Goal: Task Accomplishment & Management: Complete application form

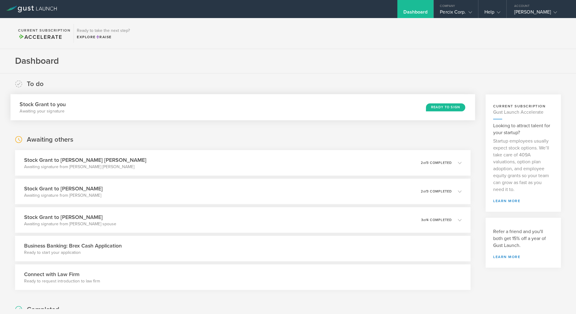
click at [448, 108] on div "Ready to Sign" at bounding box center [445, 107] width 39 height 8
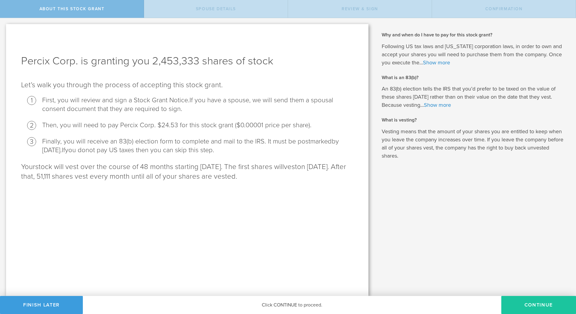
click at [524, 305] on button "CONTINUE" at bounding box center [538, 305] width 75 height 18
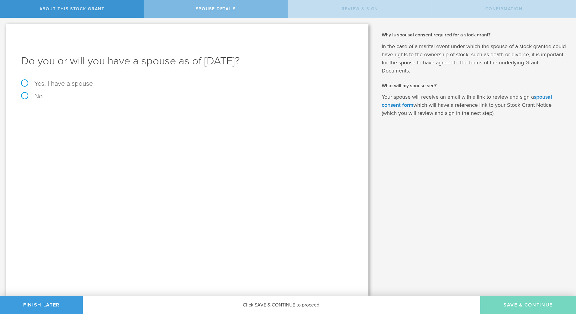
click at [27, 82] on label "Yes, I have a spouse" at bounding box center [187, 83] width 332 height 7
click at [4, 28] on input "Yes, I have a spouse" at bounding box center [2, 23] width 4 height 10
radio input "true"
click at [80, 134] on input "text" at bounding box center [208, 132] width 284 height 9
type input "[PERSON_NAME]"
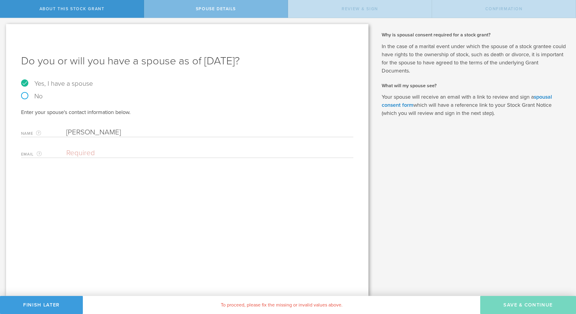
click at [86, 154] on input "email" at bounding box center [208, 153] width 284 height 9
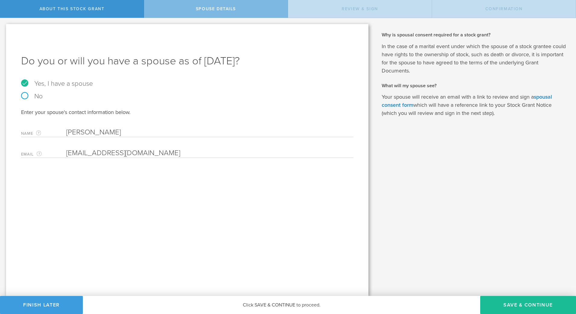
click at [88, 151] on input "[EMAIL_ADDRESS][DOMAIN_NAME]" at bounding box center [208, 153] width 284 height 9
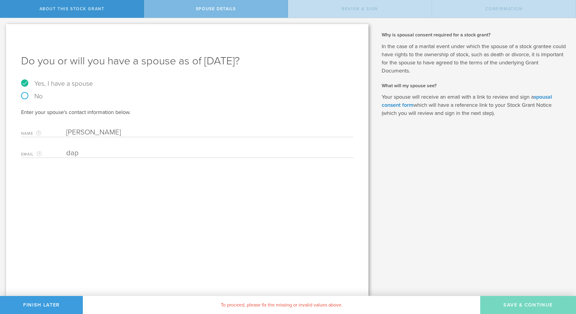
type input "[PERSON_NAME][EMAIL_ADDRESS][DOMAIN_NAME]"
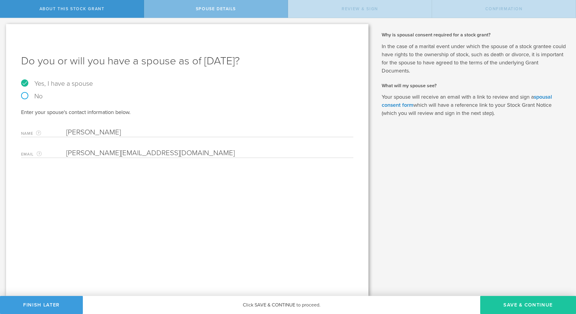
click at [522, 307] on button "Save & Continue" at bounding box center [528, 305] width 96 height 18
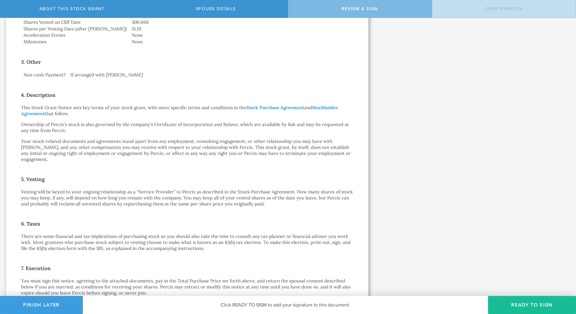
scroll to position [339, 0]
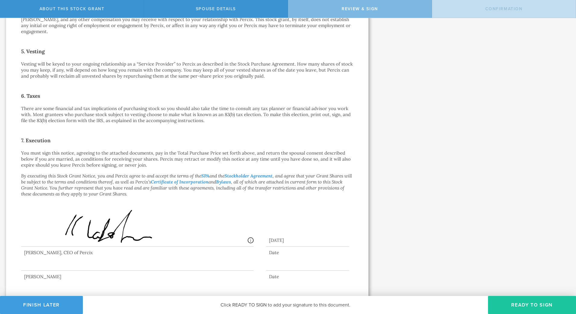
click at [510, 303] on button "Ready to Sign" at bounding box center [532, 305] width 88 height 18
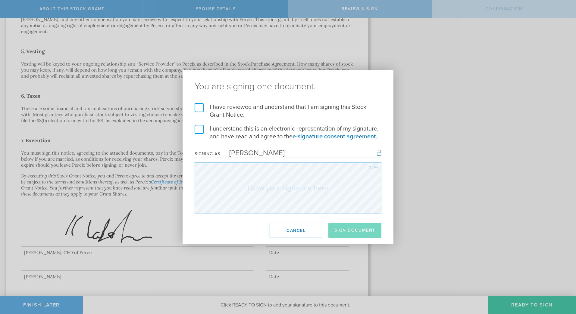
click at [198, 107] on label "I have reviewed and understand that I am signing this Stock Grant Notice." at bounding box center [288, 111] width 187 height 16
click at [0, 0] on input "I have reviewed and understand that I am signing this Stock Grant Notice." at bounding box center [0, 0] width 0 height 0
click at [201, 131] on label "I understand this is an electronic representation of my signature, and have rea…" at bounding box center [288, 133] width 187 height 16
click at [0, 0] on input "I understand this is an electronic representation of my signature, and have rea…" at bounding box center [0, 0] width 0 height 0
click at [388, 207] on div "I have reviewed and understand that I am signing this Stock Grant Notice. I und…" at bounding box center [287, 158] width 211 height 111
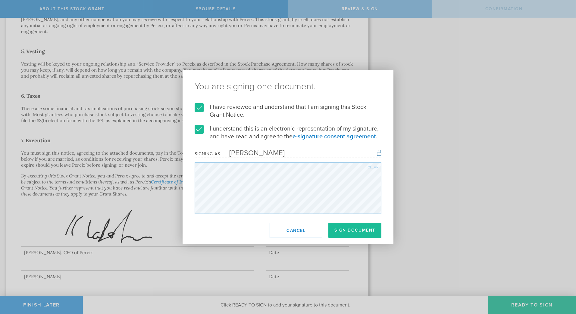
click at [373, 167] on div "Clear" at bounding box center [372, 168] width 11 height 4
click at [369, 166] on div "Clear" at bounding box center [372, 168] width 11 height 4
click at [371, 167] on div "Clear" at bounding box center [372, 168] width 11 height 4
click at [372, 169] on div "Clear" at bounding box center [372, 168] width 11 height 4
click at [369, 166] on div "Clear" at bounding box center [372, 168] width 11 height 4
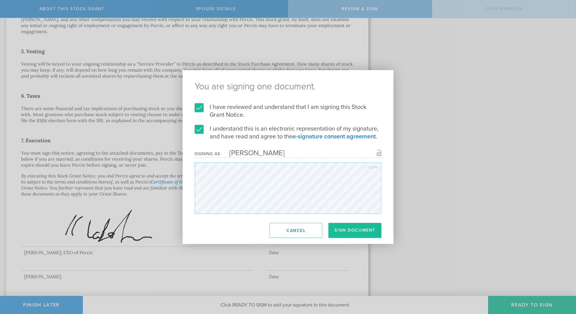
click at [370, 166] on div "Clear" at bounding box center [372, 168] width 11 height 4
click at [375, 166] on div "Clear" at bounding box center [372, 168] width 11 height 4
click at [369, 166] on div "Clear" at bounding box center [372, 168] width 11 height 4
click at [372, 166] on div "Clear" at bounding box center [372, 168] width 11 height 4
click at [354, 231] on button "Sign Document" at bounding box center [354, 230] width 53 height 15
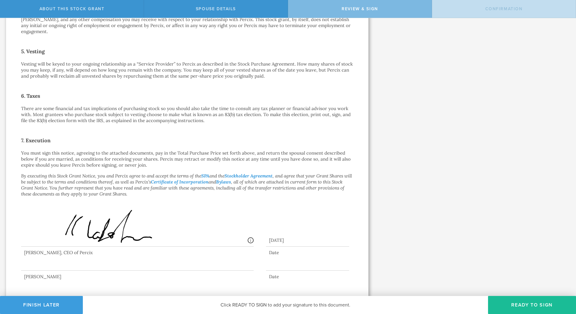
scroll to position [0, 0]
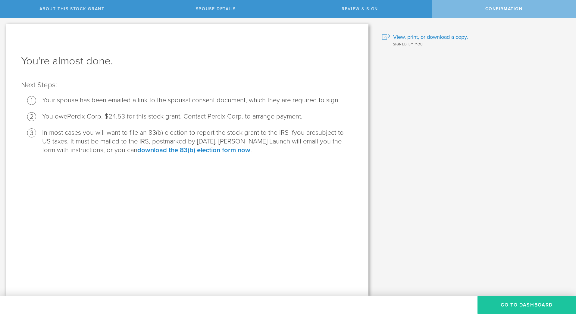
click at [531, 305] on button "Go to Dashboard" at bounding box center [526, 305] width 98 height 18
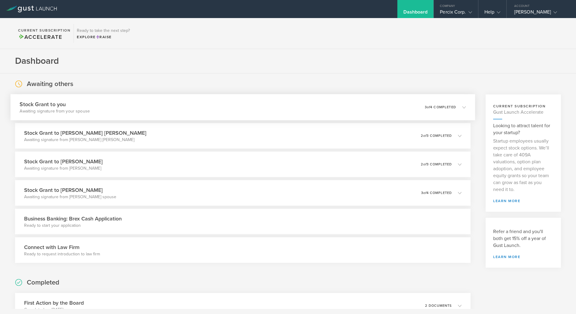
click at [431, 103] on div "0 undeliverable 3 of 4 completed" at bounding box center [445, 107] width 41 height 10
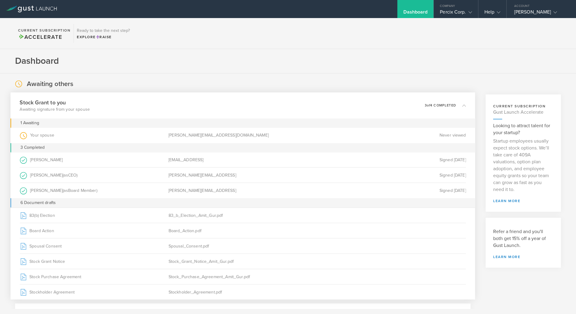
click at [434, 105] on p "3 of 4 completed" at bounding box center [440, 105] width 31 height 3
